Goal: Information Seeking & Learning: Learn about a topic

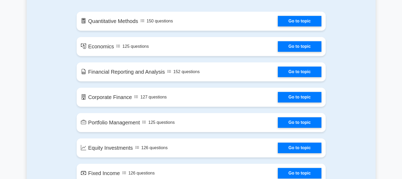
scroll to position [302, 0]
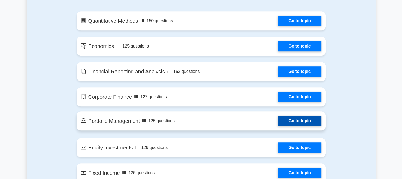
click at [301, 124] on link "Go to topic" at bounding box center [299, 121] width 43 height 11
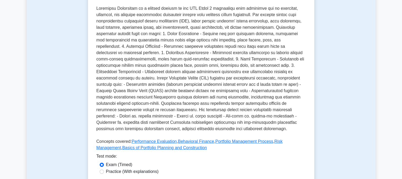
scroll to position [213, 0]
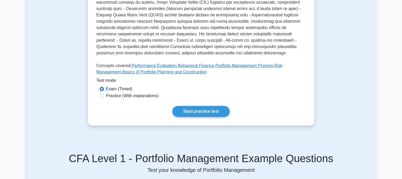
click at [190, 106] on div "Start practice test" at bounding box center [200, 111] width 209 height 11
click at [203, 106] on link "Start practice test" at bounding box center [200, 111] width 57 height 11
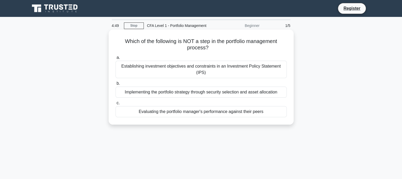
click at [192, 112] on div "Evaluating the portfolio manager's performance against their peers" at bounding box center [200, 111] width 171 height 11
click at [115, 105] on input "c. Evaluating the portfolio manager's performance against their peers" at bounding box center [115, 102] width 0 height 3
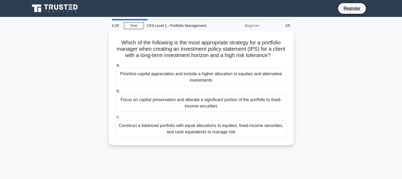
click at [192, 112] on div "Focus on capital preservation and allocate a significant portion of the portfol…" at bounding box center [200, 102] width 171 height 17
click at [115, 93] on input "b. Focus on capital preservation and allocate a significant portion of the port…" at bounding box center [115, 91] width 0 height 3
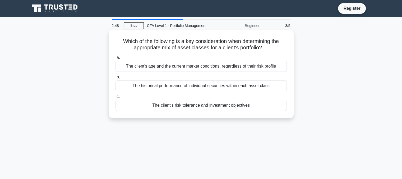
click at [204, 107] on div "The client's risk tolerance and investment objectives" at bounding box center [200, 105] width 171 height 11
click at [115, 98] on input "c. The client's risk tolerance and investment objectives" at bounding box center [115, 96] width 0 height 3
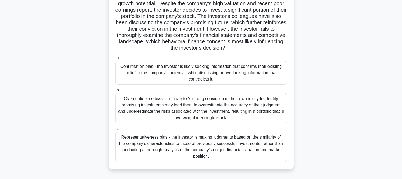
scroll to position [44, 0]
click at [192, 145] on div "Representativeness bias - the investor is making judgments based on the similar…" at bounding box center [200, 147] width 171 height 30
click at [115, 131] on input "c. Representativeness bias - the investor is making judgments based on the simi…" at bounding box center [115, 128] width 0 height 3
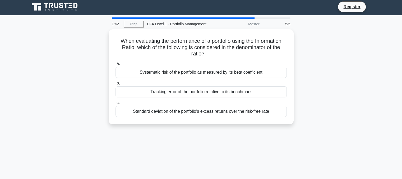
scroll to position [0, 0]
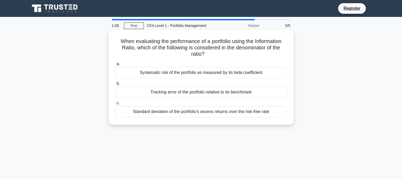
click at [200, 113] on div "Standard deviation of the portfolio's excess returns over the risk-free rate" at bounding box center [200, 111] width 171 height 11
click at [115, 105] on input "c. Standard deviation of the portfolio's excess returns over the risk-free rate" at bounding box center [115, 102] width 0 height 3
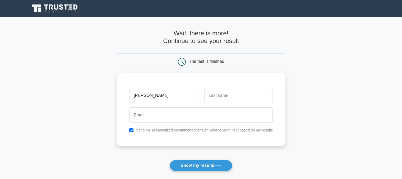
type input "[PERSON_NAME]"
click at [228, 100] on input "text" at bounding box center [238, 95] width 68 height 15
type input "gada"
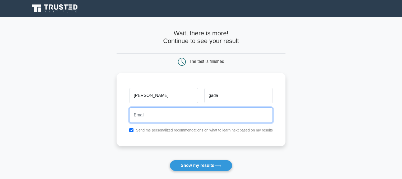
click at [218, 119] on input "email" at bounding box center [200, 114] width 143 height 15
type input "[EMAIL_ADDRESS][DOMAIN_NAME]"
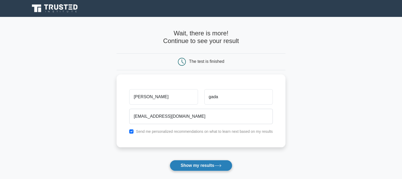
click at [206, 168] on button "Show my results" at bounding box center [201, 165] width 62 height 11
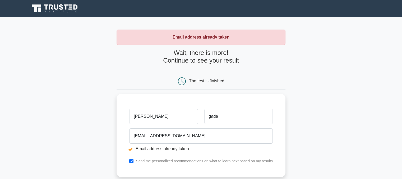
scroll to position [99, 0]
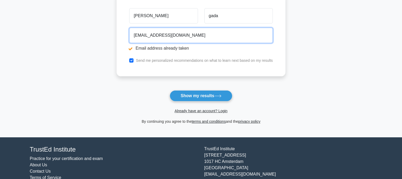
click at [212, 36] on input "gadajaimin30@gmail.com" at bounding box center [200, 35] width 143 height 15
type input "g"
type input "jaimin.gada@somaiya.edu"
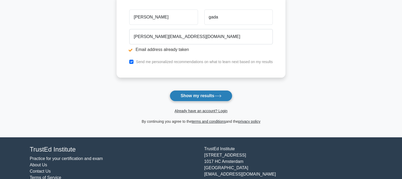
click at [190, 96] on button "Show my results" at bounding box center [201, 95] width 62 height 11
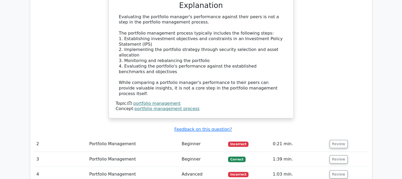
scroll to position [521, 0]
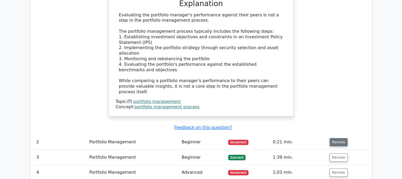
click at [335, 138] on button "Review" at bounding box center [338, 142] width 18 height 8
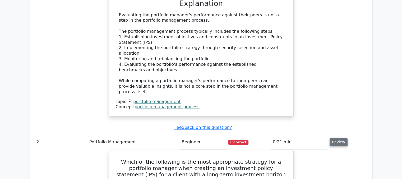
click at [338, 138] on button "Review" at bounding box center [338, 142] width 18 height 8
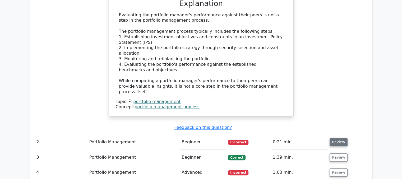
click at [338, 138] on button "Review" at bounding box center [338, 142] width 18 height 8
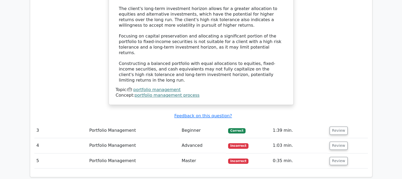
scroll to position [818, 0]
click at [343, 126] on button "Review" at bounding box center [338, 130] width 18 height 8
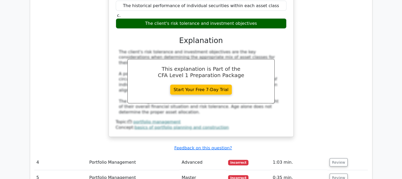
scroll to position [1010, 0]
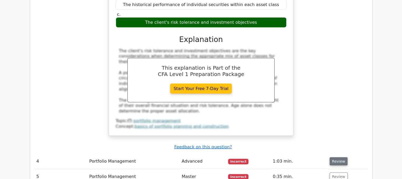
click at [339, 157] on button "Review" at bounding box center [338, 161] width 18 height 8
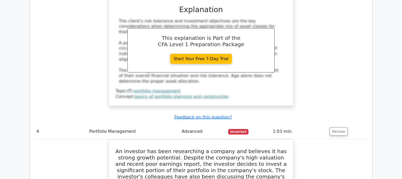
scroll to position [1041, 0]
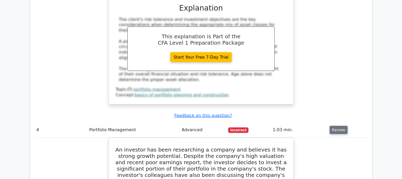
click at [334, 126] on button "Review" at bounding box center [338, 130] width 18 height 8
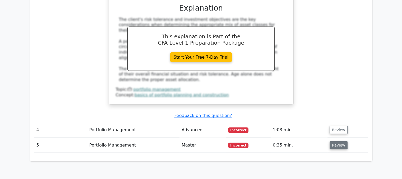
click at [335, 141] on button "Review" at bounding box center [338, 145] width 18 height 8
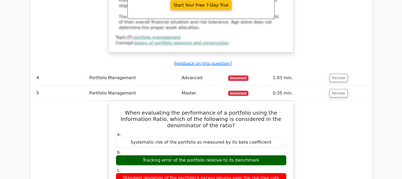
scroll to position [1093, 0]
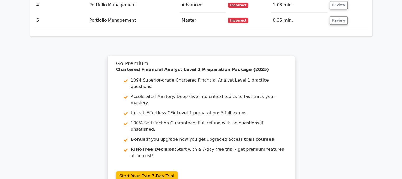
scroll to position [739, 0]
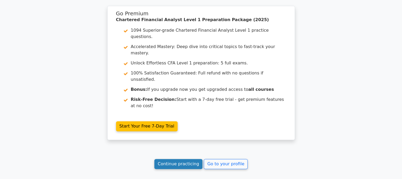
click at [192, 159] on link "Continue practicing" at bounding box center [178, 164] width 48 height 10
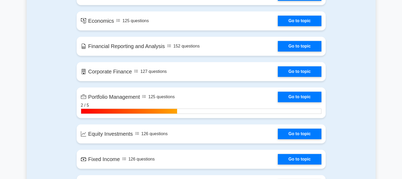
scroll to position [419, 0]
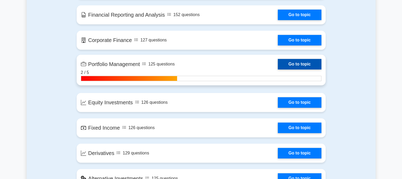
click at [291, 63] on link "Go to topic" at bounding box center [299, 64] width 43 height 11
click at [278, 64] on link "Go to topic" at bounding box center [299, 64] width 43 height 11
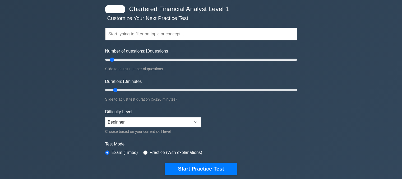
scroll to position [0, 0]
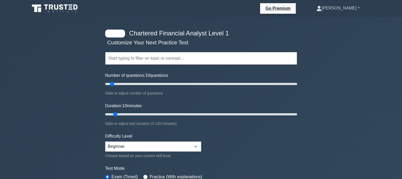
click at [341, 11] on link "[PERSON_NAME]" at bounding box center [337, 8] width 69 height 11
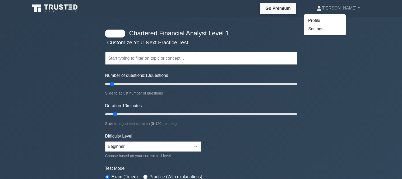
click at [338, 15] on ul "Profile Settings" at bounding box center [324, 25] width 42 height 22
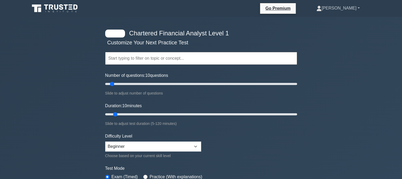
click at [341, 8] on link "[PERSON_NAME]" at bounding box center [337, 8] width 69 height 11
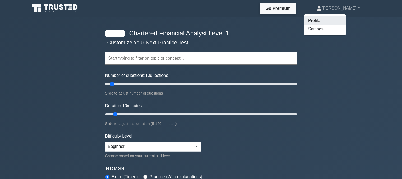
click at [337, 22] on link "Profile" at bounding box center [325, 20] width 42 height 8
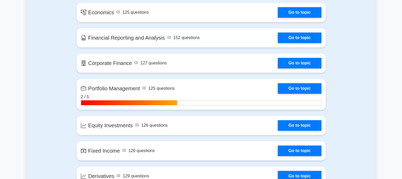
scroll to position [396, 0]
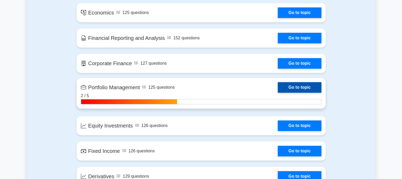
click at [278, 89] on link "Go to topic" at bounding box center [299, 87] width 43 height 11
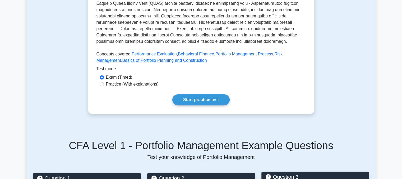
scroll to position [226, 0]
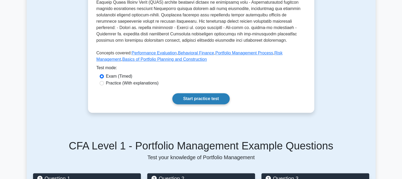
click at [215, 93] on link "Start practice test" at bounding box center [200, 98] width 57 height 11
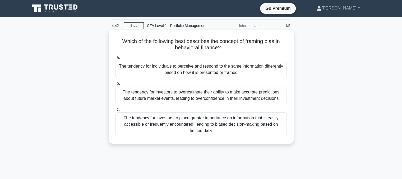
click at [209, 75] on div "The tendency for individuals to perceive and respond to the same information di…" at bounding box center [200, 69] width 171 height 17
click at [115, 59] on input "a. The tendency for individuals to perceive and respond to the same information…" at bounding box center [115, 57] width 0 height 3
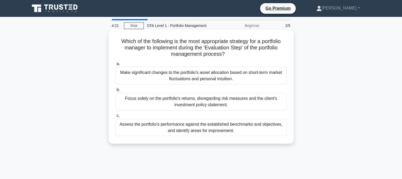
click at [206, 101] on div "Focus solely on the portfolio's returns, disregarding risk measures and the cli…" at bounding box center [200, 101] width 171 height 17
click at [115, 92] on input "b. Focus solely on the portfolio's returns, disregarding risk measures and the …" at bounding box center [115, 89] width 0 height 3
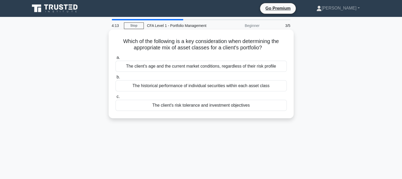
click at [207, 106] on div "The client's risk tolerance and investment objectives" at bounding box center [200, 105] width 171 height 11
click at [115, 98] on input "c. The client's risk tolerance and investment objectives" at bounding box center [115, 96] width 0 height 3
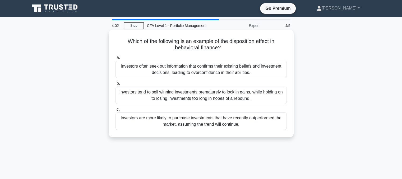
click at [201, 71] on div "Investors often seek out information that confirms their existing beliefs and i…" at bounding box center [200, 69] width 171 height 17
click at [115, 59] on input "a. Investors often seek out information that confirms their existing beliefs an…" at bounding box center [115, 57] width 0 height 3
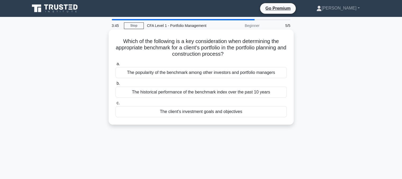
click at [204, 110] on div "The client's investment goals and objectives" at bounding box center [200, 111] width 171 height 11
click at [115, 105] on input "c. The client's investment goals and objectives" at bounding box center [115, 102] width 0 height 3
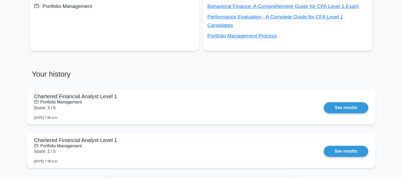
scroll to position [411, 0]
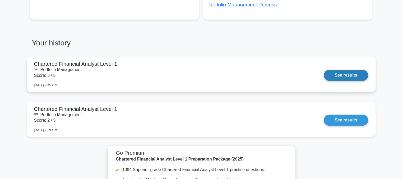
click at [349, 70] on link "See results" at bounding box center [345, 75] width 44 height 11
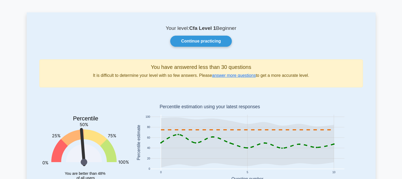
scroll to position [9, 0]
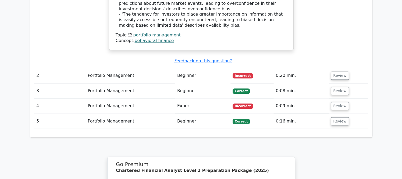
scroll to position [613, 0]
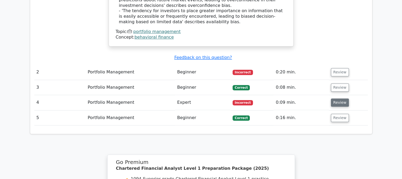
click at [337, 98] on button "Review" at bounding box center [340, 102] width 18 height 8
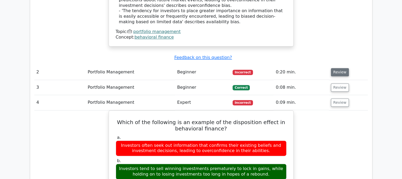
click at [335, 68] on button "Review" at bounding box center [340, 72] width 18 height 8
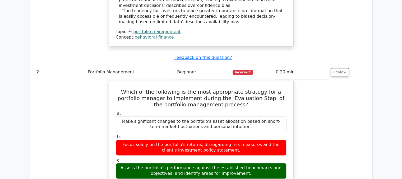
click at [336, 68] on button "Review" at bounding box center [340, 72] width 18 height 8
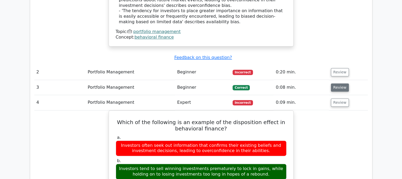
click at [335, 83] on button "Review" at bounding box center [340, 87] width 18 height 8
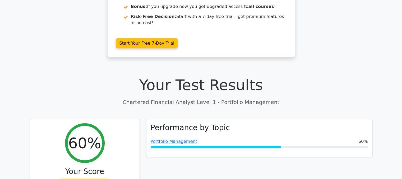
scroll to position [0, 0]
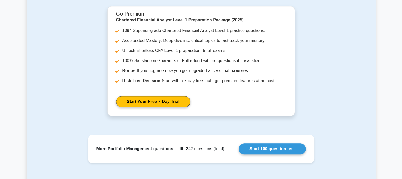
scroll to position [627, 0]
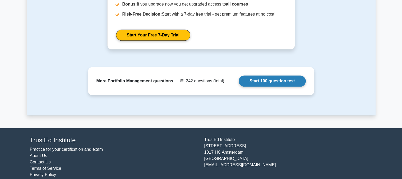
click at [261, 76] on link "Start 100 question test" at bounding box center [271, 81] width 67 height 11
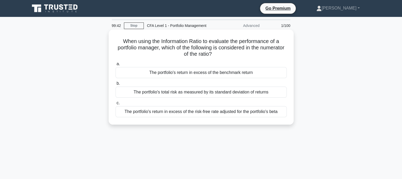
click at [222, 74] on div "The portfolio's return in excess of the benchmark return" at bounding box center [200, 72] width 171 height 11
click at [115, 66] on input "a. The portfolio's return in excess of the benchmark return" at bounding box center [115, 63] width 0 height 3
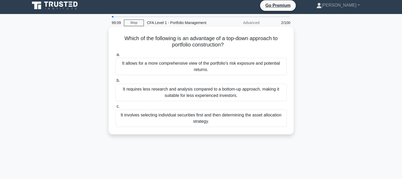
scroll to position [3, 0]
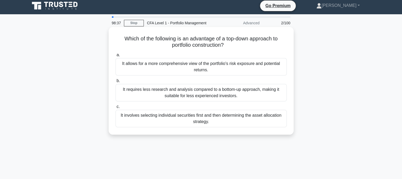
click at [185, 69] on div "It allows for a more comprehensive view of the portfolio's risk exposure and po…" at bounding box center [200, 66] width 171 height 17
click at [115, 57] on input "a. It allows for a more comprehensive view of the portfolio's risk exposure and…" at bounding box center [115, 54] width 0 height 3
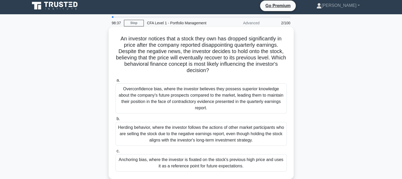
scroll to position [0, 0]
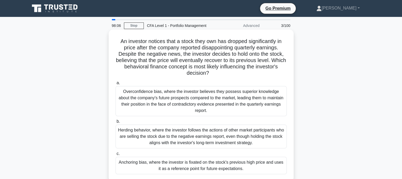
click at [191, 98] on div "Overconfidence bias, where the investor believes they possess superior knowledg…" at bounding box center [200, 101] width 171 height 30
click at [115, 85] on input "a. Overconfidence bias, where the investor believes they possess superior knowl…" at bounding box center [115, 82] width 0 height 3
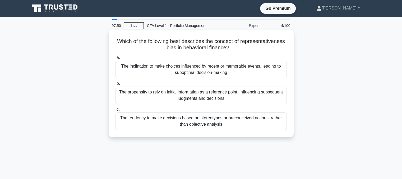
click at [150, 97] on div "The propensity to rely on initial information as a reference point, influencing…" at bounding box center [200, 95] width 171 height 17
click at [115, 85] on input "b. The propensity to rely on initial information as a reference point, influenc…" at bounding box center [115, 83] width 0 height 3
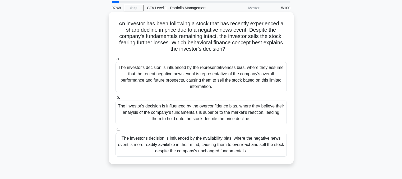
scroll to position [17, 0]
click at [170, 146] on div "The investor's decision is influenced by the availability bias, where the negat…" at bounding box center [200, 145] width 171 height 24
click at [115, 132] on input "c. The investor's decision is influenced by the availability bias, where the ne…" at bounding box center [115, 129] width 0 height 3
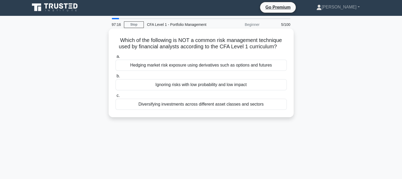
scroll to position [0, 0]
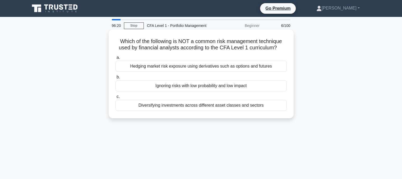
click at [176, 89] on div "Ignoring risks with low probability and low impact" at bounding box center [200, 85] width 171 height 11
click at [115, 79] on input "b. Ignoring risks with low probability and low impact" at bounding box center [115, 77] width 0 height 3
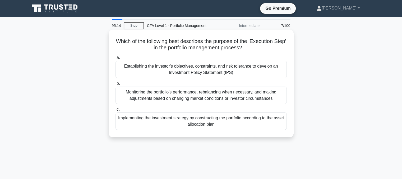
click at [204, 126] on div "Implementing the investment strategy by constructing the portfolio according to…" at bounding box center [200, 120] width 171 height 17
click at [115, 111] on input "c. Implementing the investment strategy by constructing the portfolio according…" at bounding box center [115, 109] width 0 height 3
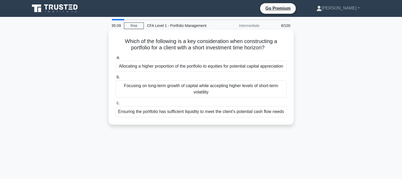
drag, startPoint x: 193, startPoint y: 104, endPoint x: 198, endPoint y: 116, distance: 13.1
click at [198, 116] on div "a. Allocating a higher proportion of the portfolio to equities for potential ca…" at bounding box center [200, 85] width 177 height 65
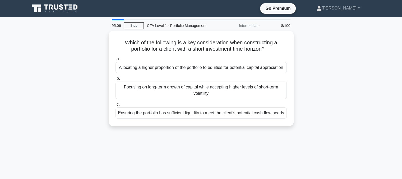
click at [320, 52] on div "Which of the following is a key consideration when constructing a portfolio for…" at bounding box center [201, 81] width 349 height 101
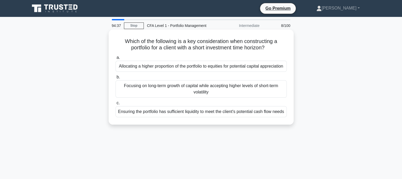
click at [226, 117] on div "Ensuring the portfolio has sufficient liquidity to meet the client's potential …" at bounding box center [200, 111] width 171 height 11
click at [115, 105] on input "c. Ensuring the portfolio has sufficient liquidity to meet the client's potenti…" at bounding box center [115, 102] width 0 height 3
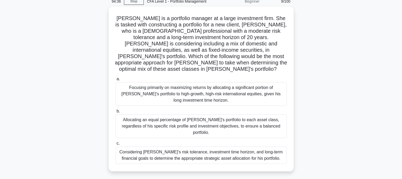
scroll to position [24, 0]
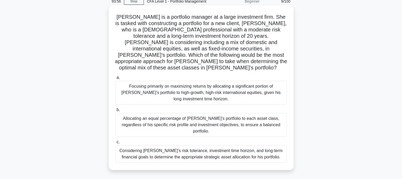
click at [222, 88] on div "Focusing primarily on maximizing returns by allocating a significant portion of…" at bounding box center [200, 93] width 171 height 24
click at [115, 79] on input "a. Focusing primarily on maximizing returns by allocating a significant portion…" at bounding box center [115, 77] width 0 height 3
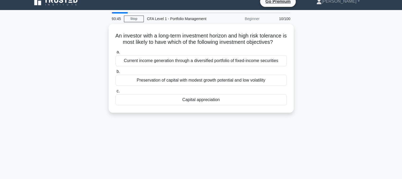
scroll to position [0, 0]
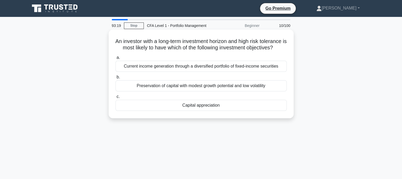
click at [221, 111] on div "Capital appreciation" at bounding box center [200, 105] width 171 height 11
click at [115, 98] on input "c. Capital appreciation" at bounding box center [115, 96] width 0 height 3
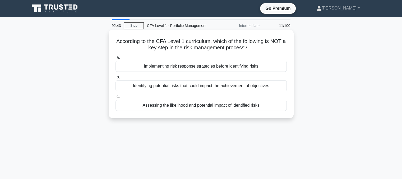
click at [213, 105] on div "Assessing the likelihood and potential impact of identified risks" at bounding box center [200, 105] width 171 height 11
click at [115, 98] on input "c. Assessing the likelihood and potential impact of identified risks" at bounding box center [115, 96] width 0 height 3
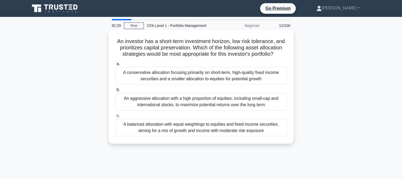
click at [205, 84] on div "A conservative allocation focusing primarily on short-term, high-quality fixed …" at bounding box center [200, 75] width 171 height 17
click at [115, 66] on input "a. A conservative allocation focusing primarily on short-term, high-quality fix…" at bounding box center [115, 63] width 0 height 3
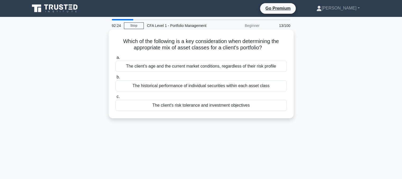
click at [170, 105] on div "The client's risk tolerance and investment objectives" at bounding box center [200, 105] width 171 height 11
click at [115, 98] on input "c. The client's risk tolerance and investment objectives" at bounding box center [115, 96] width 0 height 3
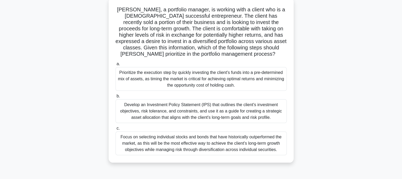
scroll to position [31, 0]
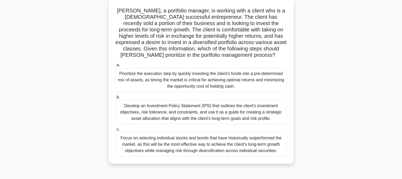
click at [172, 113] on div "Develop an Investment Policy Statement (IPS) that outlines the client's investm…" at bounding box center [200, 112] width 171 height 24
click at [115, 99] on input "b. Develop an Investment Policy Statement (IPS) that outlines the client's inve…" at bounding box center [115, 97] width 0 height 3
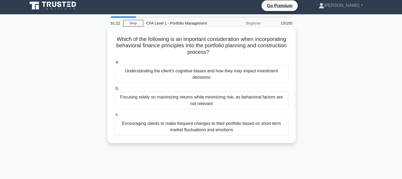
scroll to position [1, 0]
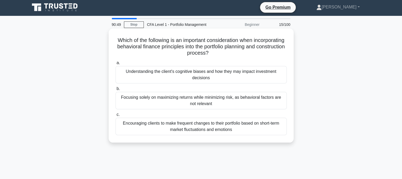
click at [180, 100] on div "Focusing solely on maximizing returns while minimizing risk, as behavioral fact…" at bounding box center [200, 100] width 171 height 17
click at [115, 91] on input "b. Focusing solely on maximizing returns while minimizing risk, as behavioral f…" at bounding box center [115, 88] width 0 height 3
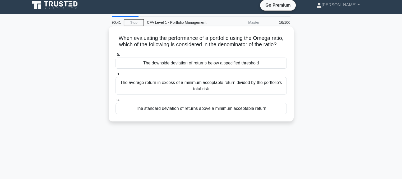
scroll to position [2, 0]
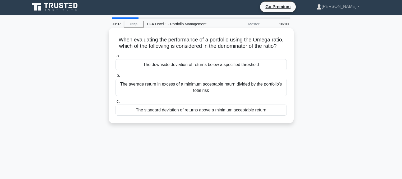
click at [202, 69] on div "The downside deviation of returns below a specified threshold" at bounding box center [200, 64] width 171 height 11
click at [115, 58] on input "a. The downside deviation of returns below a specified threshold" at bounding box center [115, 55] width 0 height 3
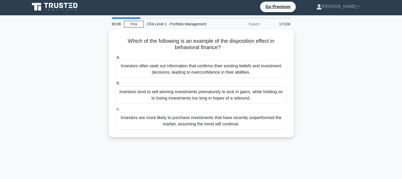
scroll to position [0, 0]
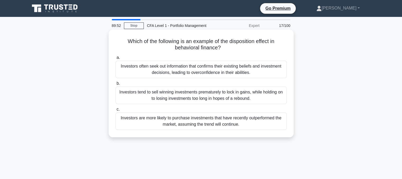
click at [185, 72] on div "Investors often seek out information that confirms their existing beliefs and i…" at bounding box center [200, 69] width 171 height 17
click at [115, 59] on input "a. Investors often seek out information that confirms their existing beliefs an…" at bounding box center [115, 57] width 0 height 3
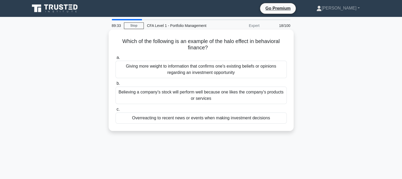
click at [164, 73] on div "Giving more weight to information that confirms one's existing beliefs or opini…" at bounding box center [200, 69] width 171 height 17
click at [115, 59] on input "a. Giving more weight to information that confirms one's existing beliefs or op…" at bounding box center [115, 57] width 0 height 3
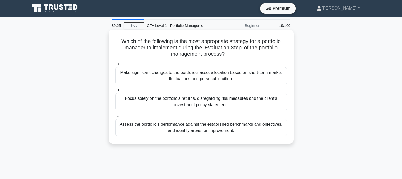
click at [158, 77] on div "Make significant changes to the portfolio's asset allocation based on short-ter…" at bounding box center [200, 75] width 171 height 17
click at [115, 66] on input "a. Make significant changes to the portfolio's asset allocation based on short-…" at bounding box center [115, 63] width 0 height 3
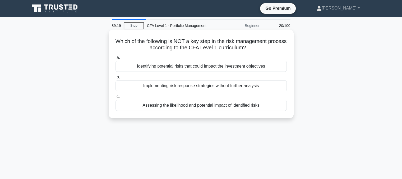
click at [166, 106] on div "Assessing the likelihood and potential impact of identified risks" at bounding box center [200, 105] width 171 height 11
click at [115, 98] on input "c. Assessing the likelihood and potential impact of identified risks" at bounding box center [115, 96] width 0 height 3
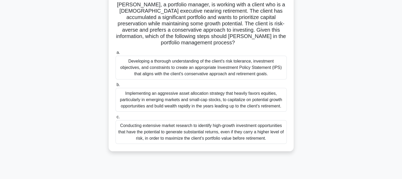
scroll to position [37, 0]
click at [212, 132] on div "Conducting extensive market research to identify high-growth investment opportu…" at bounding box center [200, 132] width 171 height 24
click at [115, 119] on input "c. Conducting extensive market research to identify high-growth investment oppo…" at bounding box center [115, 116] width 0 height 3
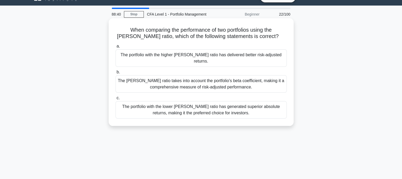
scroll to position [13, 0]
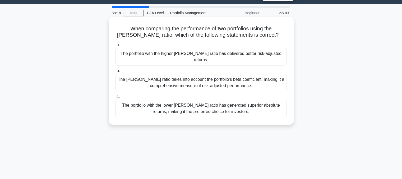
click at [243, 57] on div "The portfolio with the higher Sharpe ratio has delivered better risk-adjusted r…" at bounding box center [200, 56] width 171 height 17
click at [115, 47] on input "a. The portfolio with the higher Sharpe ratio has delivered better risk-adjuste…" at bounding box center [115, 44] width 0 height 3
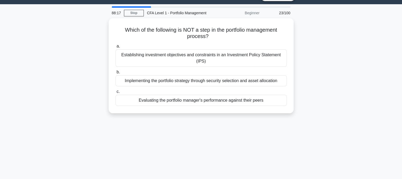
scroll to position [0, 0]
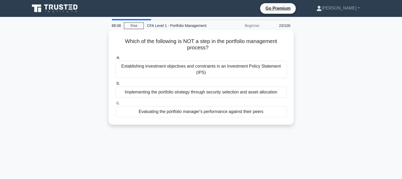
click at [218, 115] on div "Evaluating the portfolio manager's performance against their peers" at bounding box center [200, 111] width 171 height 11
click at [115, 105] on input "c. Evaluating the portfolio manager's performance against their peers" at bounding box center [115, 102] width 0 height 3
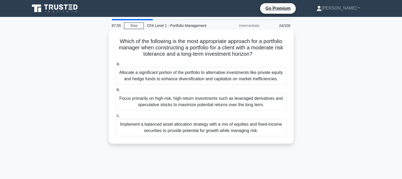
click at [154, 98] on div "Focus primarily on high-risk, high-return investments such as leveraged derivat…" at bounding box center [200, 101] width 171 height 17
click at [115, 92] on input "b. Focus primarily on high-risk, high-return investments such as leveraged deri…" at bounding box center [115, 89] width 0 height 3
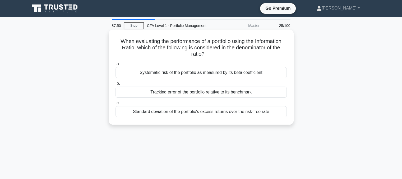
click at [152, 92] on div "Tracking error of the portfolio relative to its benchmark" at bounding box center [200, 92] width 171 height 11
click at [115, 85] on input "b. Tracking error of the portfolio relative to its benchmark" at bounding box center [115, 83] width 0 height 3
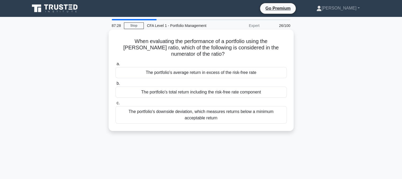
click at [173, 71] on div "The portfolio's average return in excess of the risk-free rate" at bounding box center [200, 72] width 171 height 11
click at [115, 66] on input "a. The portfolio's average return in excess of the risk-free rate" at bounding box center [115, 63] width 0 height 3
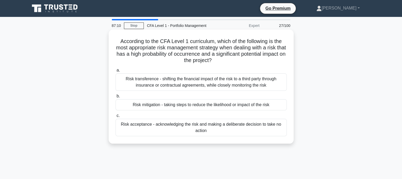
click at [172, 107] on div "Risk mitigation - taking steps to reduce the likelihood or impact of the risk" at bounding box center [200, 104] width 171 height 11
click at [115, 98] on input "b. Risk mitigation - taking steps to reduce the likelihood or impact of the risk" at bounding box center [115, 96] width 0 height 3
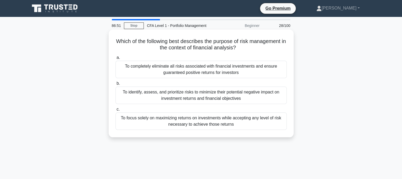
click at [171, 72] on div "To completely eliminate all risks associated with financial investments and ens…" at bounding box center [200, 69] width 171 height 17
click at [115, 59] on input "a. To completely eliminate all risks associated with financial investments and …" at bounding box center [115, 57] width 0 height 3
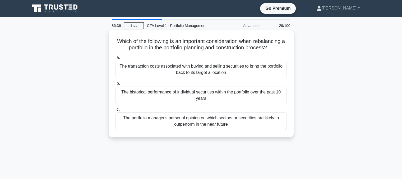
click at [177, 68] on div "The transaction costs associated with buying and selling securities to bring th…" at bounding box center [200, 69] width 171 height 17
click at [115, 59] on input "a. The transaction costs associated with buying and selling securities to bring…" at bounding box center [115, 57] width 0 height 3
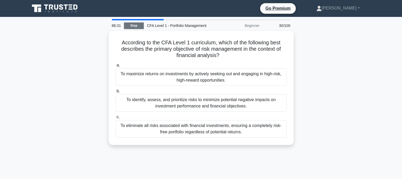
click at [129, 27] on link "Stop" at bounding box center [134, 25] width 20 height 7
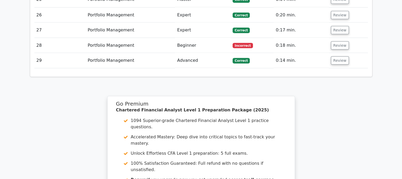
scroll to position [1092, 0]
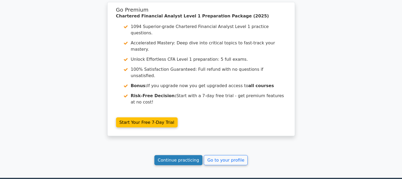
click at [176, 155] on link "Continue practicing" at bounding box center [178, 160] width 48 height 10
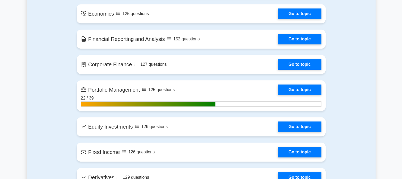
scroll to position [395, 0]
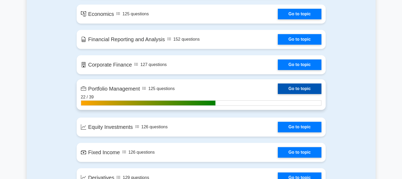
click at [278, 87] on link "Go to topic" at bounding box center [299, 88] width 43 height 11
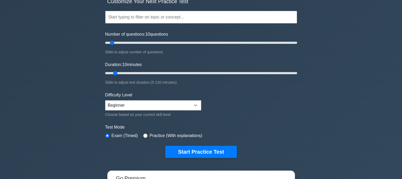
scroll to position [0, 0]
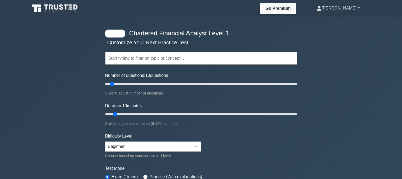
click at [342, 10] on link "[PERSON_NAME]" at bounding box center [337, 8] width 69 height 11
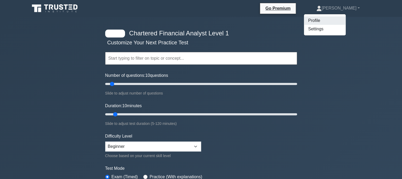
click at [330, 20] on link "Profile" at bounding box center [325, 20] width 42 height 8
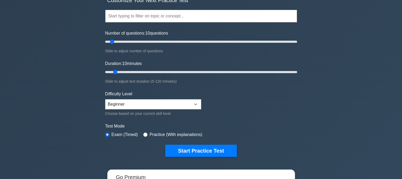
scroll to position [50, 0]
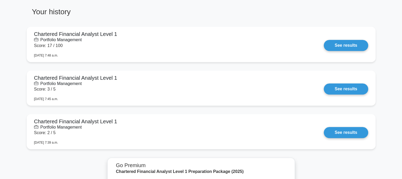
scroll to position [390, 0]
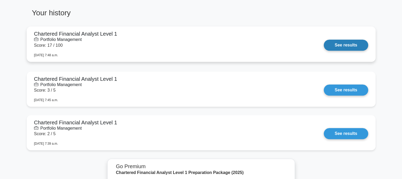
click at [330, 45] on link "See results" at bounding box center [345, 45] width 44 height 11
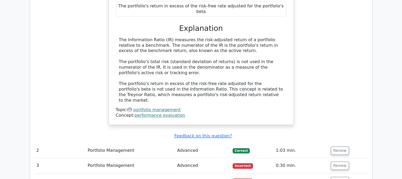
scroll to position [498, 0]
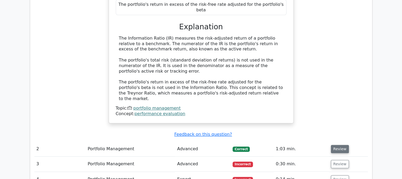
click at [343, 145] on button "Review" at bounding box center [340, 149] width 18 height 8
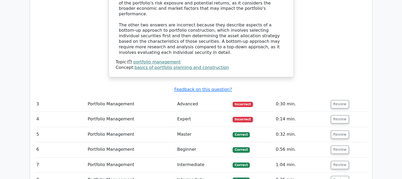
scroll to position [781, 0]
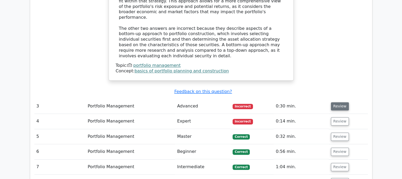
click at [339, 102] on button "Review" at bounding box center [340, 106] width 18 height 8
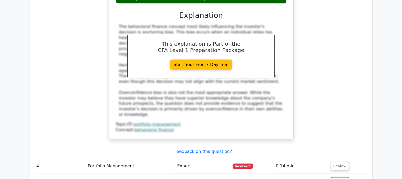
scroll to position [1035, 0]
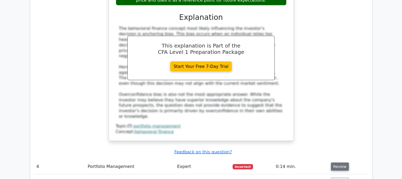
click at [337, 163] on button "Review" at bounding box center [340, 167] width 18 height 8
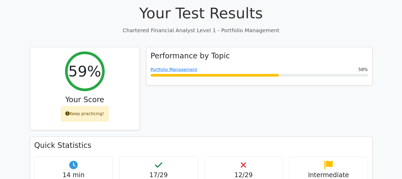
scroll to position [171, 0]
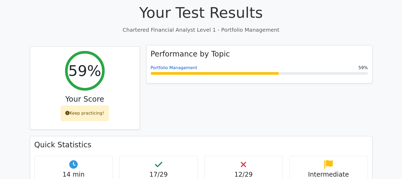
click at [154, 65] on link "Portfolio Management" at bounding box center [174, 67] width 46 height 5
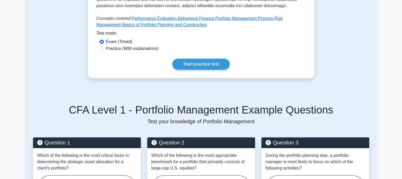
scroll to position [260, 0]
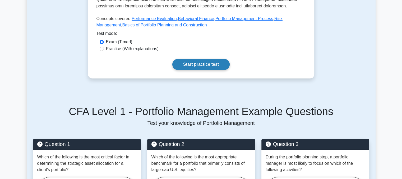
click at [180, 59] on link "Start practice test" at bounding box center [200, 64] width 57 height 11
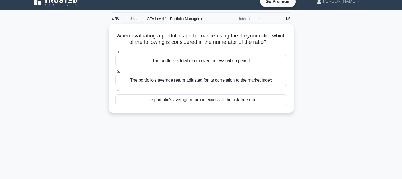
scroll to position [7, 0]
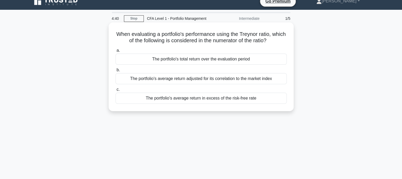
click at [178, 100] on div "The portfolio's average return in excess of the risk-free rate" at bounding box center [200, 98] width 171 height 11
click at [115, 91] on input "c. The portfolio's average return in excess of the risk-free rate" at bounding box center [115, 89] width 0 height 3
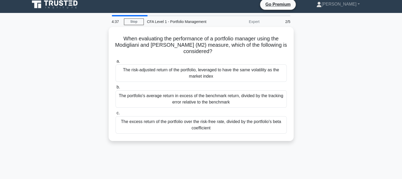
scroll to position [0, 0]
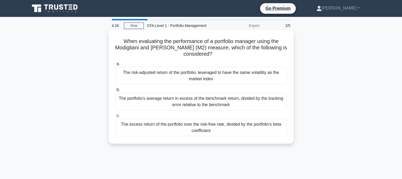
click at [192, 104] on div "The portfolio's average return in excess of the benchmark return, divided by th…" at bounding box center [200, 101] width 171 height 17
click at [115, 92] on input "b. The portfolio's average return in excess of the benchmark return, divided by…" at bounding box center [115, 89] width 0 height 3
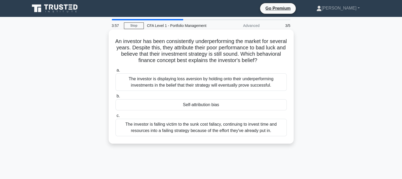
click at [191, 87] on div "The investor is displaying loss aversion by holding onto their underperforming …" at bounding box center [200, 81] width 171 height 17
click at [115, 72] on input "a. The investor is displaying loss aversion by holding onto their underperformi…" at bounding box center [115, 70] width 0 height 3
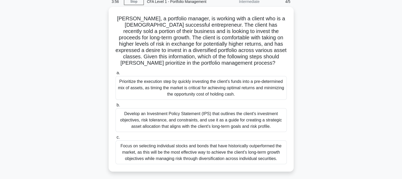
scroll to position [12, 0]
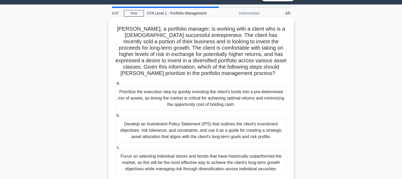
click at [187, 126] on div "Develop an Investment Policy Statement (IPS) that outlines the client's investm…" at bounding box center [200, 131] width 171 height 24
click at [115, 117] on input "b. Develop an Investment Policy Statement (IPS) that outlines the client's inve…" at bounding box center [115, 115] width 0 height 3
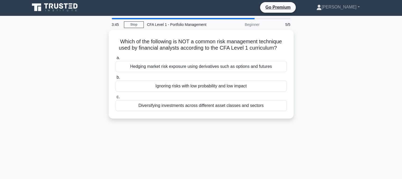
scroll to position [0, 0]
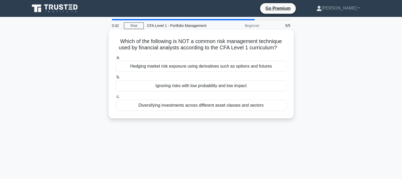
click at [185, 88] on div "Ignoring risks with low probability and low impact" at bounding box center [200, 85] width 171 height 11
click at [115, 79] on input "b. Ignoring risks with low probability and low impact" at bounding box center [115, 77] width 0 height 3
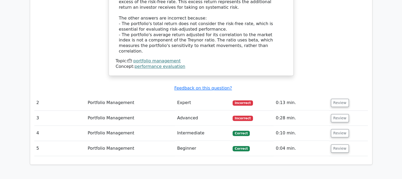
scroll to position [561, 0]
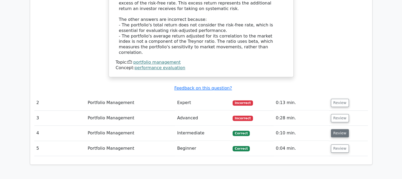
click at [332, 129] on button "Review" at bounding box center [340, 133] width 18 height 8
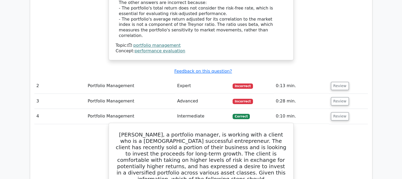
scroll to position [576, 0]
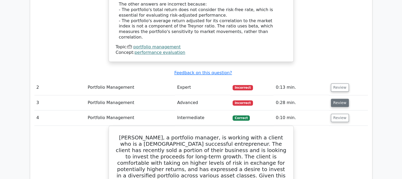
click at [338, 99] on button "Review" at bounding box center [340, 103] width 18 height 8
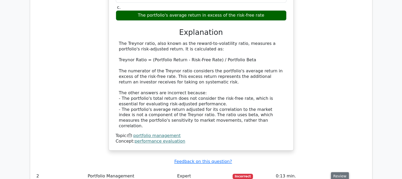
scroll to position [502, 0]
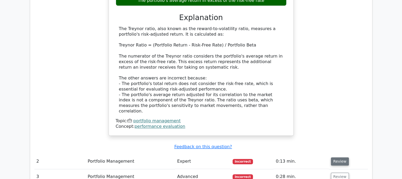
click at [340, 157] on button "Review" at bounding box center [340, 161] width 18 height 8
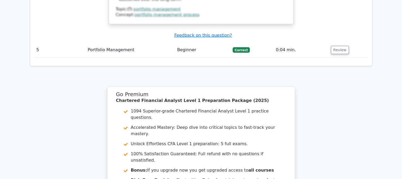
scroll to position [1562, 0]
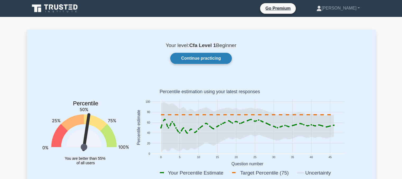
click at [200, 60] on link "Continue practicing" at bounding box center [200, 58] width 61 height 11
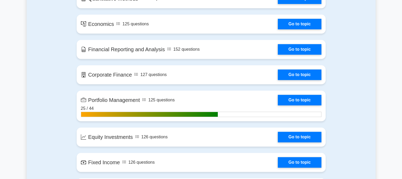
scroll to position [385, 0]
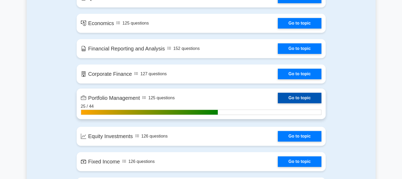
click at [278, 98] on link "Go to topic" at bounding box center [299, 98] width 43 height 11
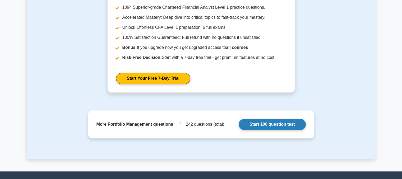
scroll to position [627, 0]
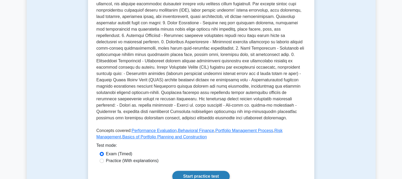
scroll to position [146, 0]
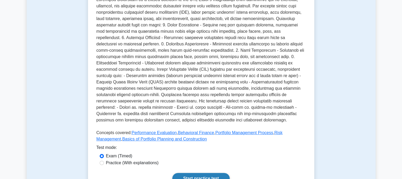
click at [203, 173] on link "Start practice test" at bounding box center [200, 178] width 57 height 11
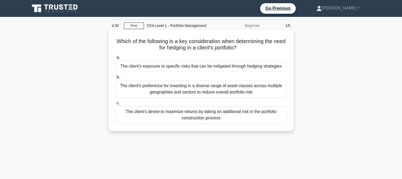
click at [193, 68] on div "The client's exposure to specific risks that can be mitigated through hedging s…" at bounding box center [200, 66] width 171 height 11
click at [115, 59] on input "a. The client's exposure to specific risks that can be mitigated through hedgin…" at bounding box center [115, 57] width 0 height 3
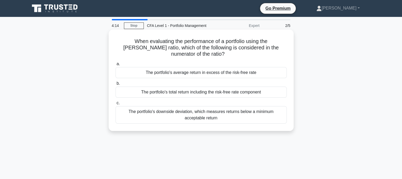
click at [197, 68] on div "The portfolio's average return in excess of the risk-free rate" at bounding box center [200, 72] width 171 height 11
click at [115, 66] on input "a. The portfolio's average return in excess of the risk-free rate" at bounding box center [115, 63] width 0 height 3
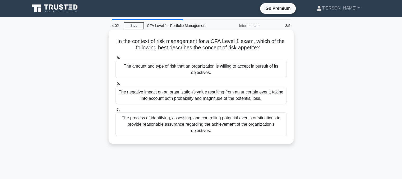
click at [203, 128] on div "The process of identifying, assessing, and controlling potential events or situ…" at bounding box center [200, 124] width 171 height 24
click at [115, 111] on input "c. The process of identifying, assessing, and controlling potential events or s…" at bounding box center [115, 109] width 0 height 3
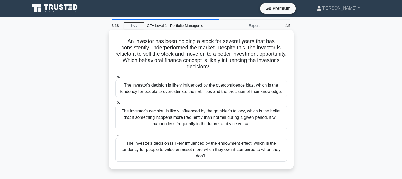
click at [169, 150] on div "The investor's decision is likely influenced by the endowment effect, which is …" at bounding box center [200, 150] width 171 height 24
click at [115, 137] on input "c. The investor's decision is likely influenced by the endowment effect, which …" at bounding box center [115, 134] width 0 height 3
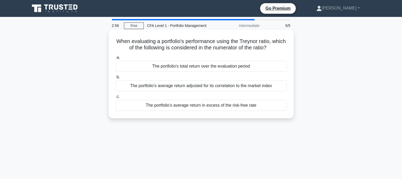
click at [196, 106] on div "The portfolio's average return in excess of the risk-free rate" at bounding box center [200, 105] width 171 height 11
click at [115, 98] on input "c. The portfolio's average return in excess of the risk-free rate" at bounding box center [115, 96] width 0 height 3
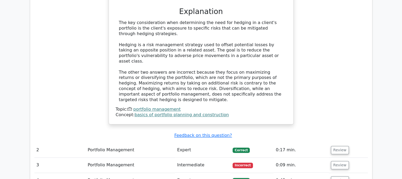
scroll to position [520, 0]
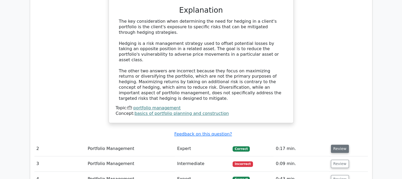
click at [333, 145] on button "Review" at bounding box center [340, 149] width 18 height 8
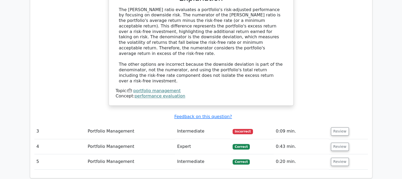
scroll to position [777, 0]
click at [336, 128] on button "Review" at bounding box center [340, 132] width 18 height 8
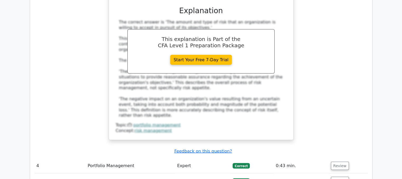
scroll to position [1027, 0]
click at [339, 162] on button "Review" at bounding box center [340, 166] width 18 height 8
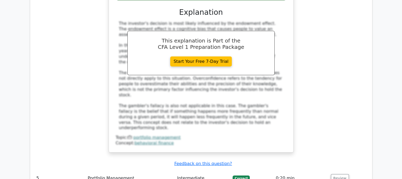
scroll to position [1328, 0]
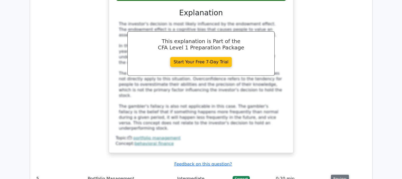
click at [331, 175] on button "Review" at bounding box center [340, 179] width 18 height 8
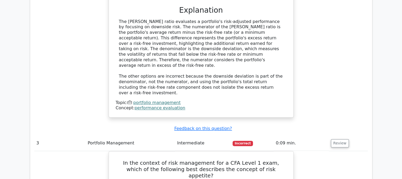
scroll to position [785, 0]
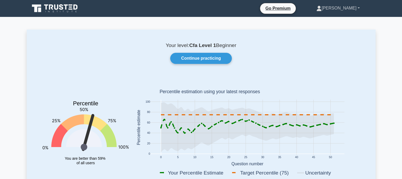
click at [343, 4] on link "[PERSON_NAME]" at bounding box center [337, 8] width 69 height 11
click at [333, 22] on link "Profile" at bounding box center [325, 20] width 42 height 8
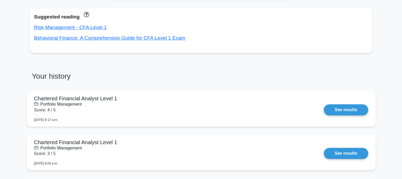
scroll to position [327, 0]
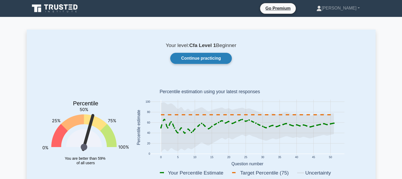
click at [182, 56] on link "Continue practicing" at bounding box center [200, 58] width 61 height 11
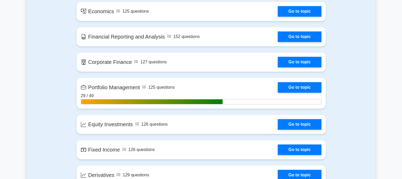
scroll to position [399, 0]
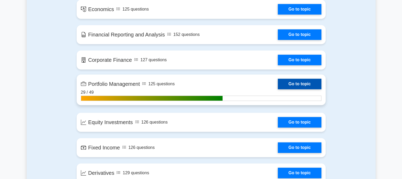
click at [278, 83] on link "Go to topic" at bounding box center [299, 84] width 43 height 11
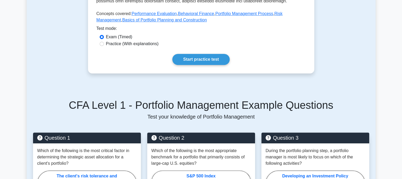
scroll to position [269, 0]
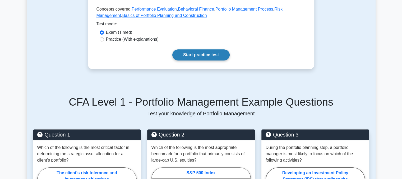
click at [203, 49] on link "Start practice test" at bounding box center [200, 54] width 57 height 11
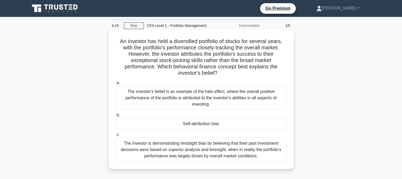
click at [201, 100] on div "The investor's belief is an example of the halo effect, where the overall posit…" at bounding box center [200, 98] width 171 height 24
click at [115, 85] on input "a. The investor's belief is an example of the halo effect, where the overall po…" at bounding box center [115, 82] width 0 height 3
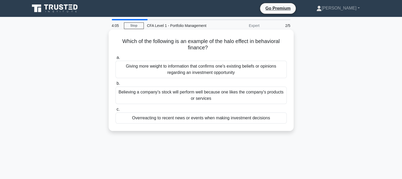
click at [201, 67] on div "Giving more weight to information that confirms one's existing beliefs or opini…" at bounding box center [200, 69] width 171 height 17
click at [115, 59] on input "a. Giving more weight to information that confirms one's existing beliefs or op…" at bounding box center [115, 57] width 0 height 3
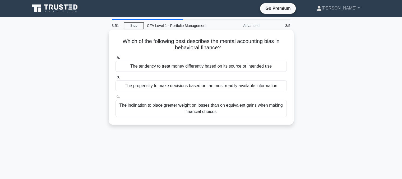
click at [184, 67] on div "The tendency to treat money differently based on its source or intended use" at bounding box center [200, 66] width 171 height 11
click at [115, 59] on input "a. The tendency to treat money differently based on its source or intended use" at bounding box center [115, 57] width 0 height 3
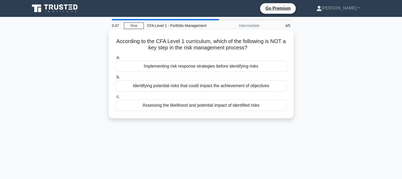
click at [175, 105] on div "Assessing the likelihood and potential impact of identified risks" at bounding box center [200, 105] width 171 height 11
click at [115, 98] on input "c. Assessing the likelihood and potential impact of identified risks" at bounding box center [115, 96] width 0 height 3
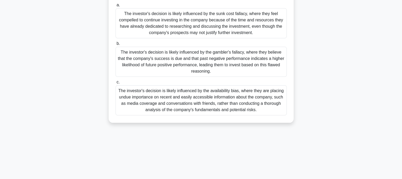
scroll to position [91, 0]
click at [187, 111] on div "The investor's decision is likely influenced by the availability bias, where th…" at bounding box center [200, 100] width 171 height 30
click at [115, 84] on input "c. The investor's decision is likely influenced by the availability bias, where…" at bounding box center [115, 81] width 0 height 3
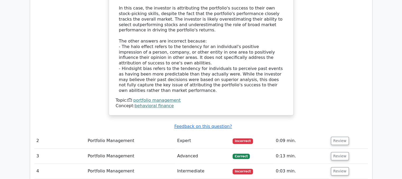
scroll to position [592, 0]
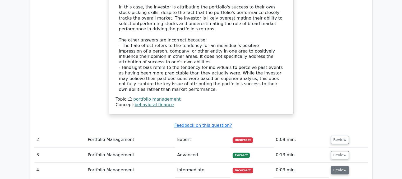
click at [334, 166] on button "Review" at bounding box center [340, 170] width 18 height 8
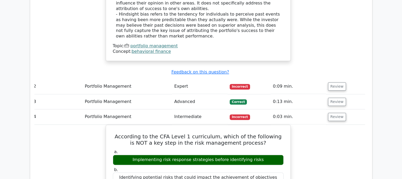
scroll to position [646, 0]
